Goal: Entertainment & Leisure: Consume media (video, audio)

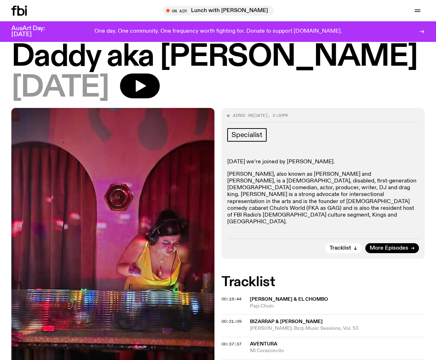
scroll to position [75, 0]
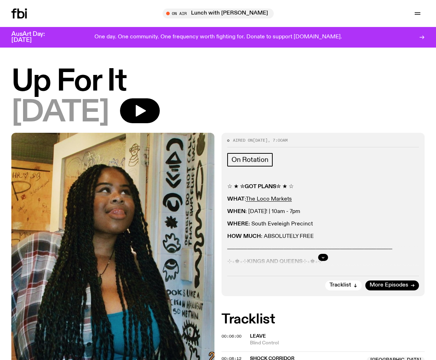
click at [343, 96] on h1 "Up For It" at bounding box center [218, 82] width 414 height 29
